Goal: Task Accomplishment & Management: Complete application form

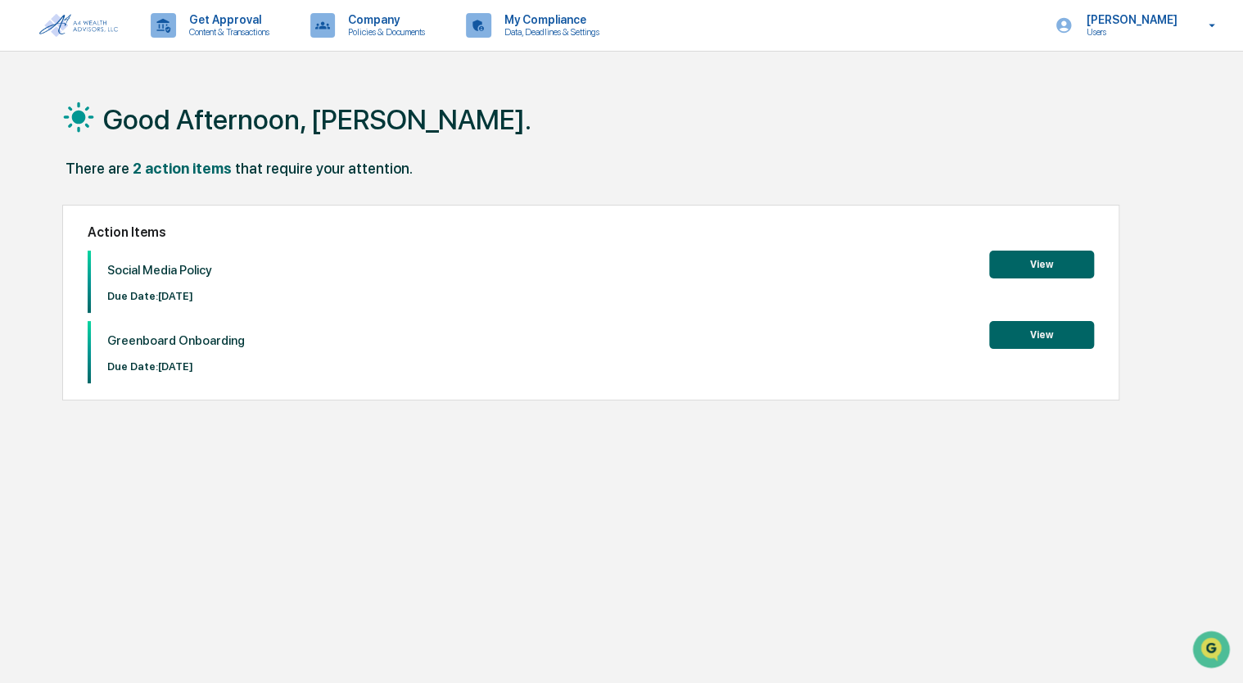
click at [1042, 267] on button "View" at bounding box center [1041, 265] width 105 height 28
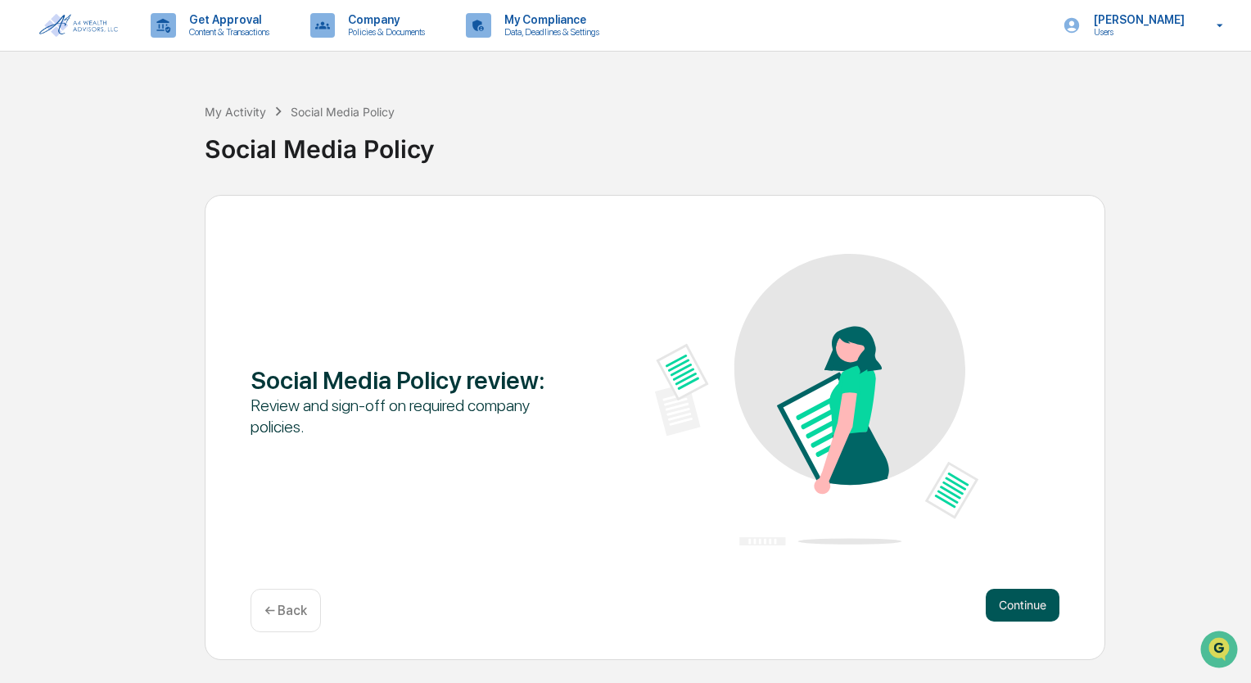
click at [1023, 611] on button "Continue" at bounding box center [1023, 605] width 74 height 33
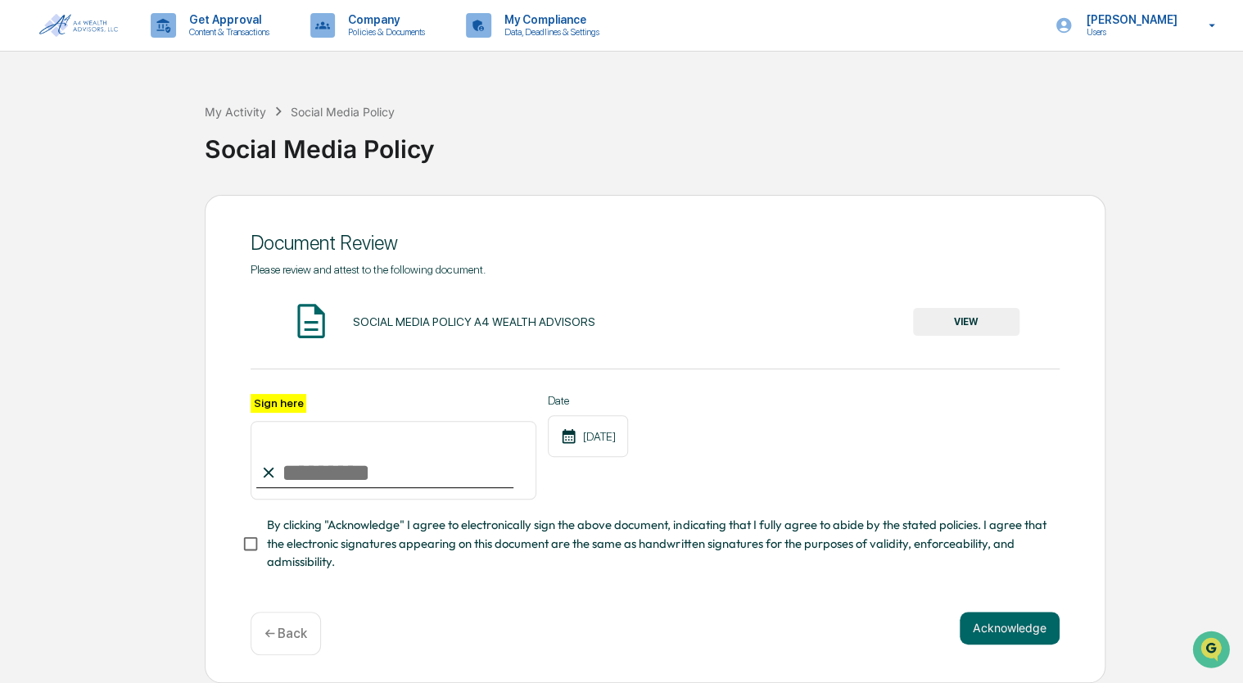
click at [311, 477] on input "Sign here" at bounding box center [394, 460] width 286 height 79
type input "**********"
click at [982, 326] on button "VIEW" at bounding box center [966, 322] width 106 height 28
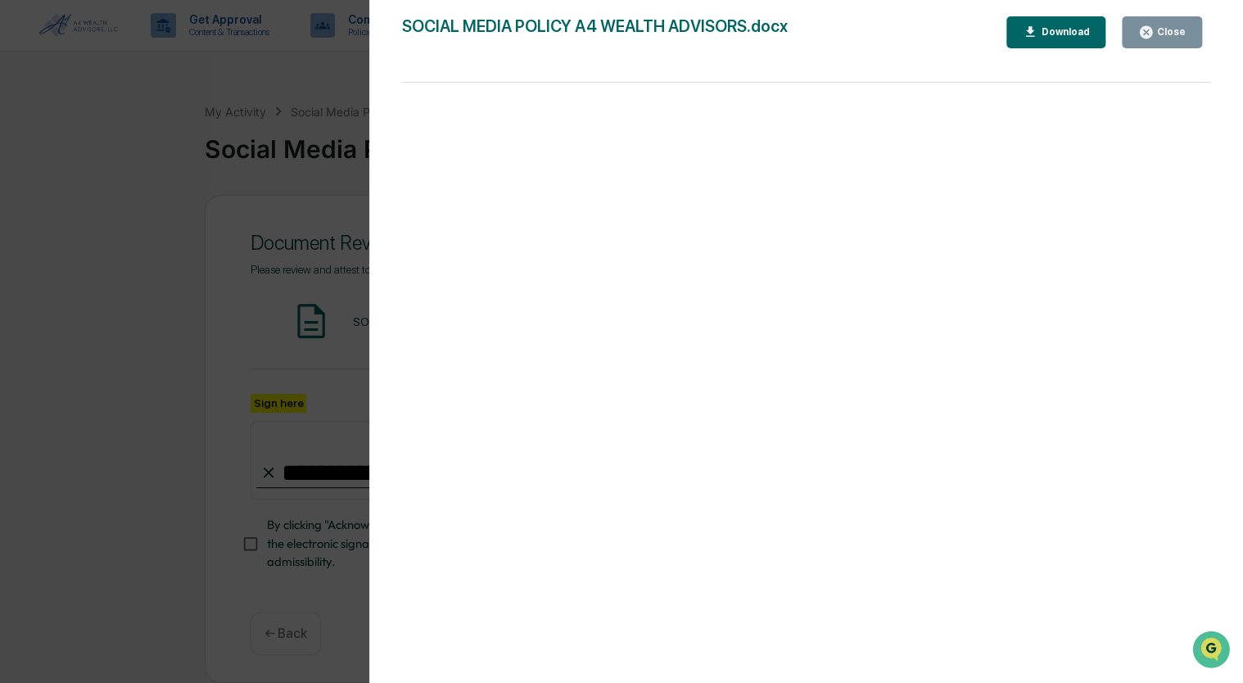
click at [1166, 33] on div "Close" at bounding box center [1170, 31] width 32 height 11
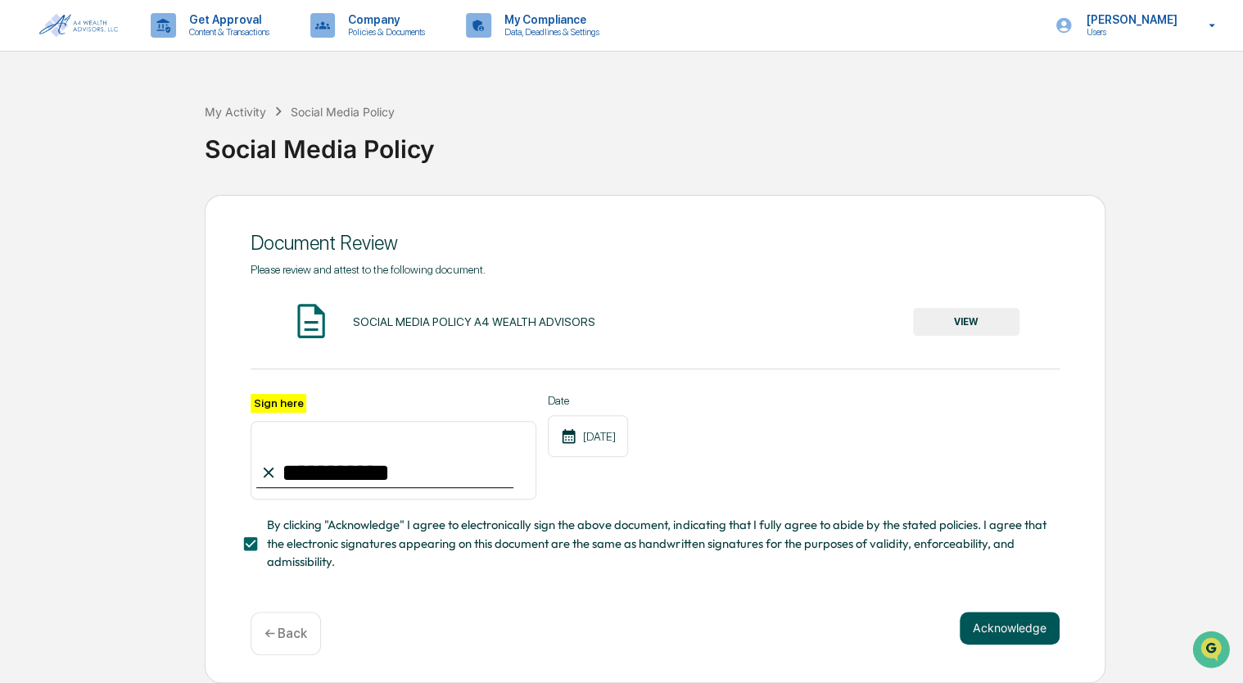
click at [992, 624] on button "Acknowledge" at bounding box center [1010, 628] width 100 height 33
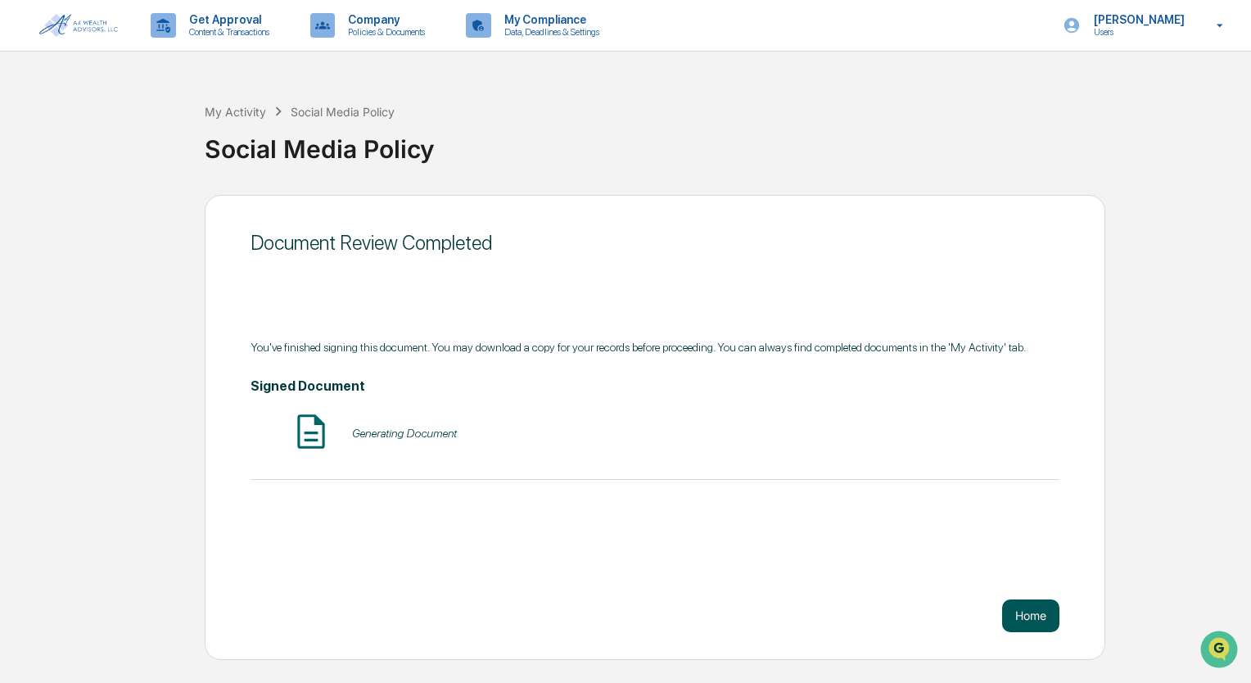
click at [1014, 615] on button "Home" at bounding box center [1030, 615] width 57 height 33
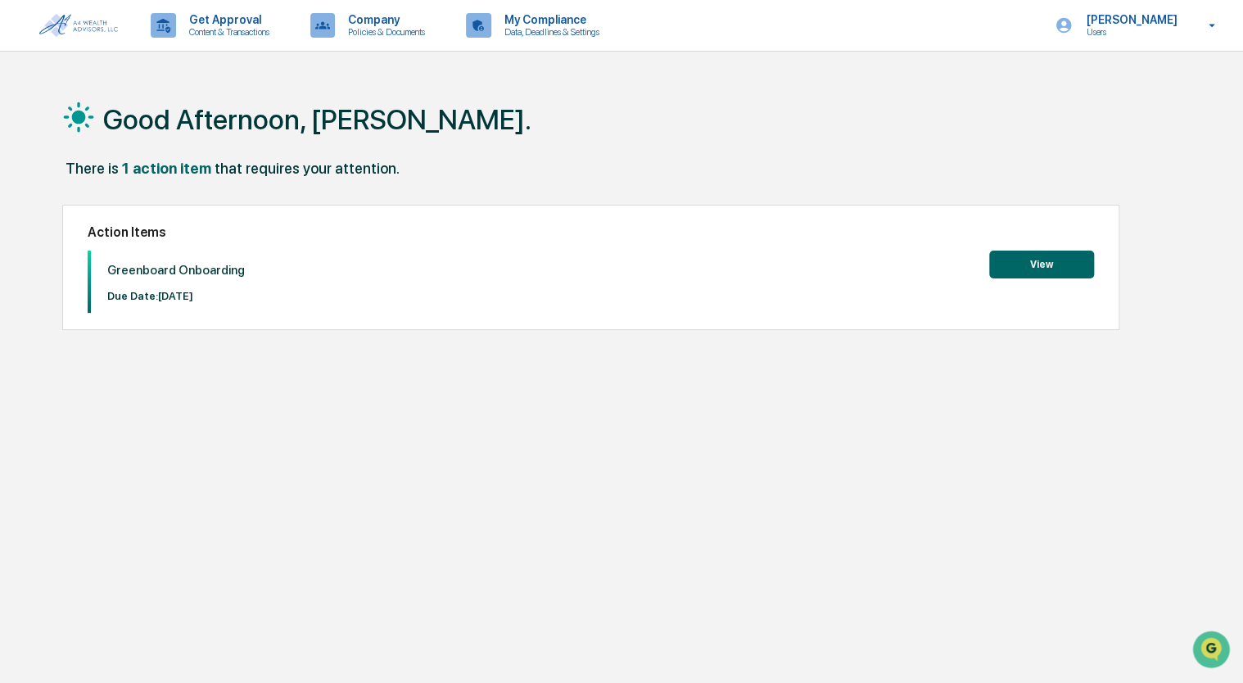
click at [172, 424] on div "Good Afternoon, Kate. There is 1 action item that requires your attention. Acti…" at bounding box center [622, 419] width 1168 height 683
click at [183, 388] on div "Good Afternoon, Kate. There is 1 action item that requires your attention. Acti…" at bounding box center [622, 419] width 1168 height 683
